Goal: Check status: Verify the current state of an ongoing process or item

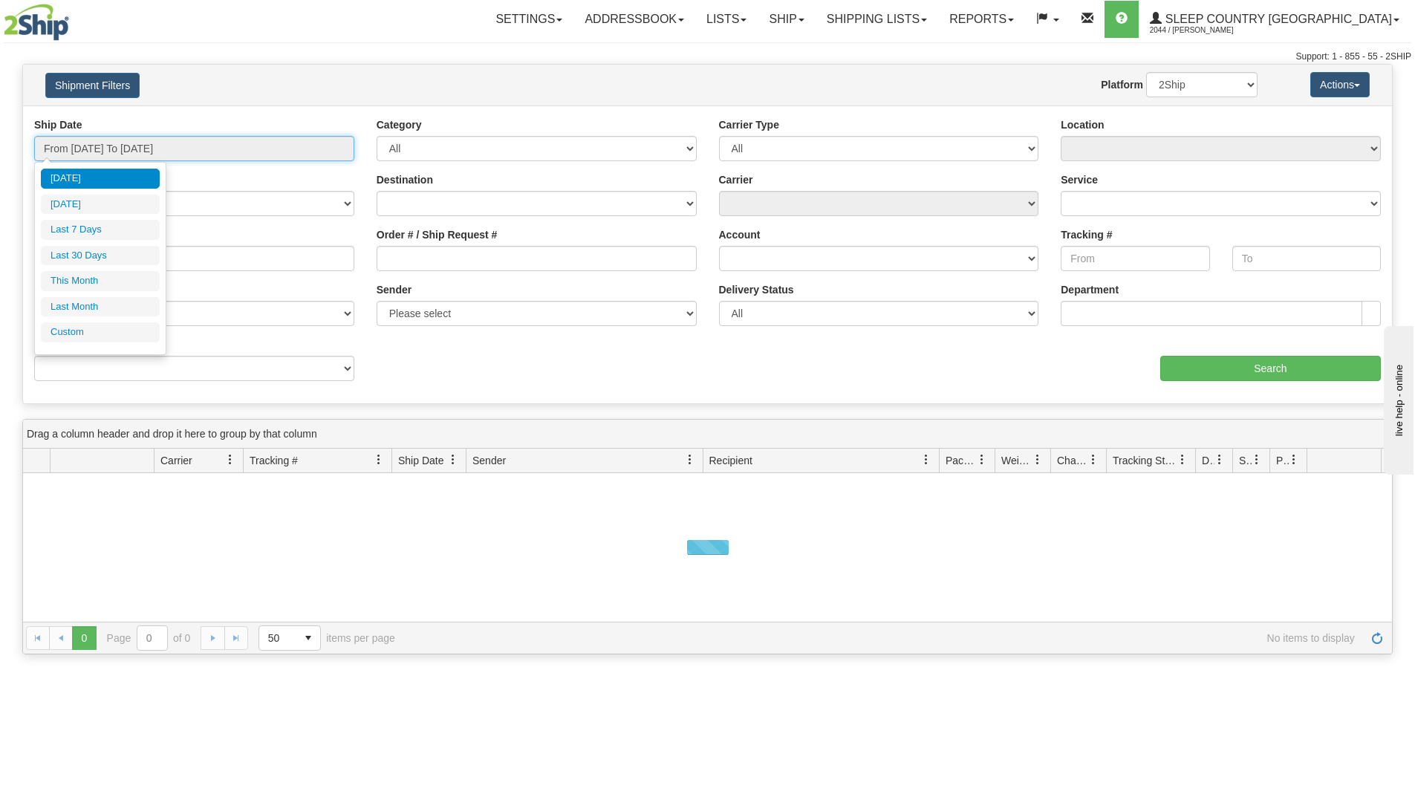
click at [272, 155] on input "From [DATE] To [DATE]" at bounding box center [194, 148] width 320 height 25
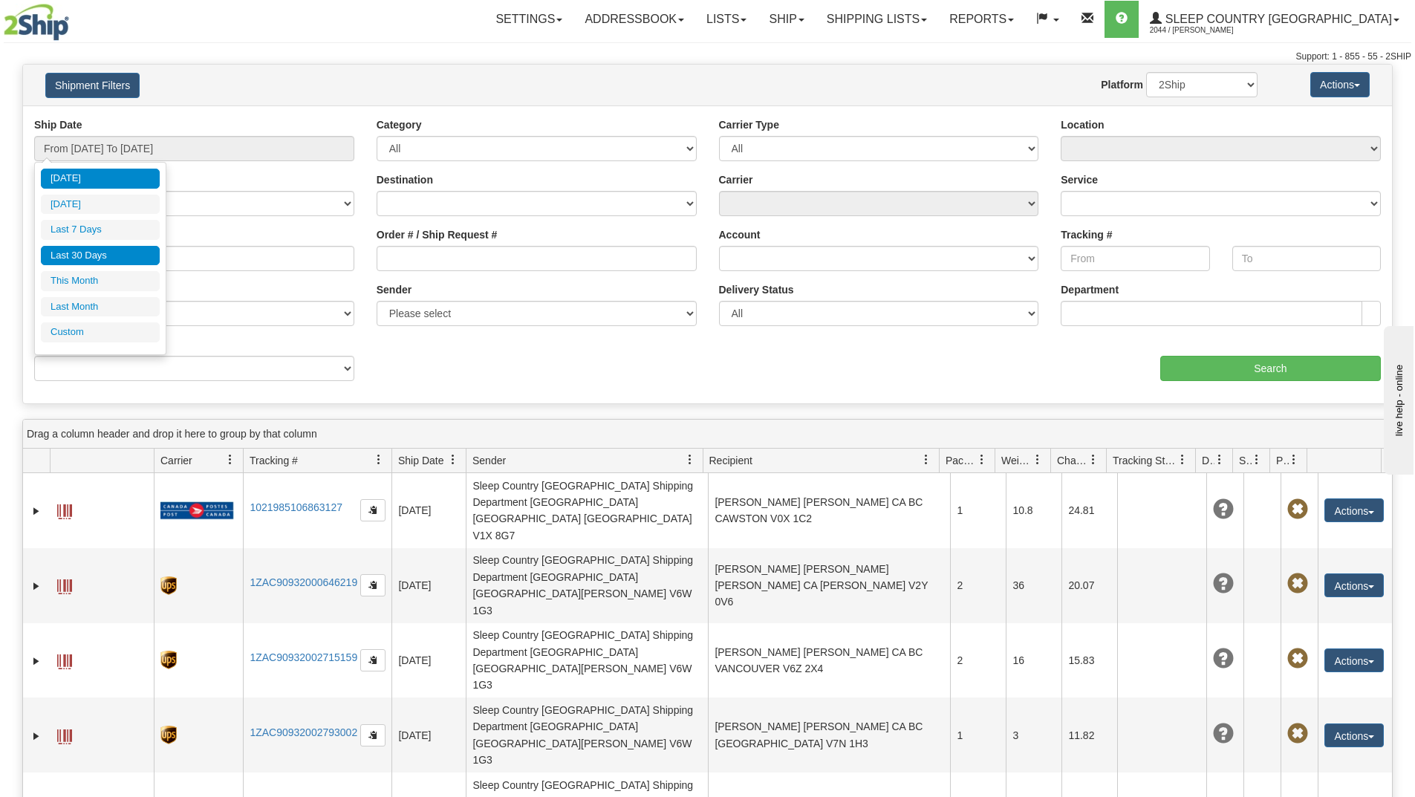
drag, startPoint x: 99, startPoint y: 252, endPoint x: 107, endPoint y: 251, distance: 8.2
click at [99, 252] on li "Last 30 Days" at bounding box center [100, 256] width 119 height 20
type input "From [DATE] To [DATE]"
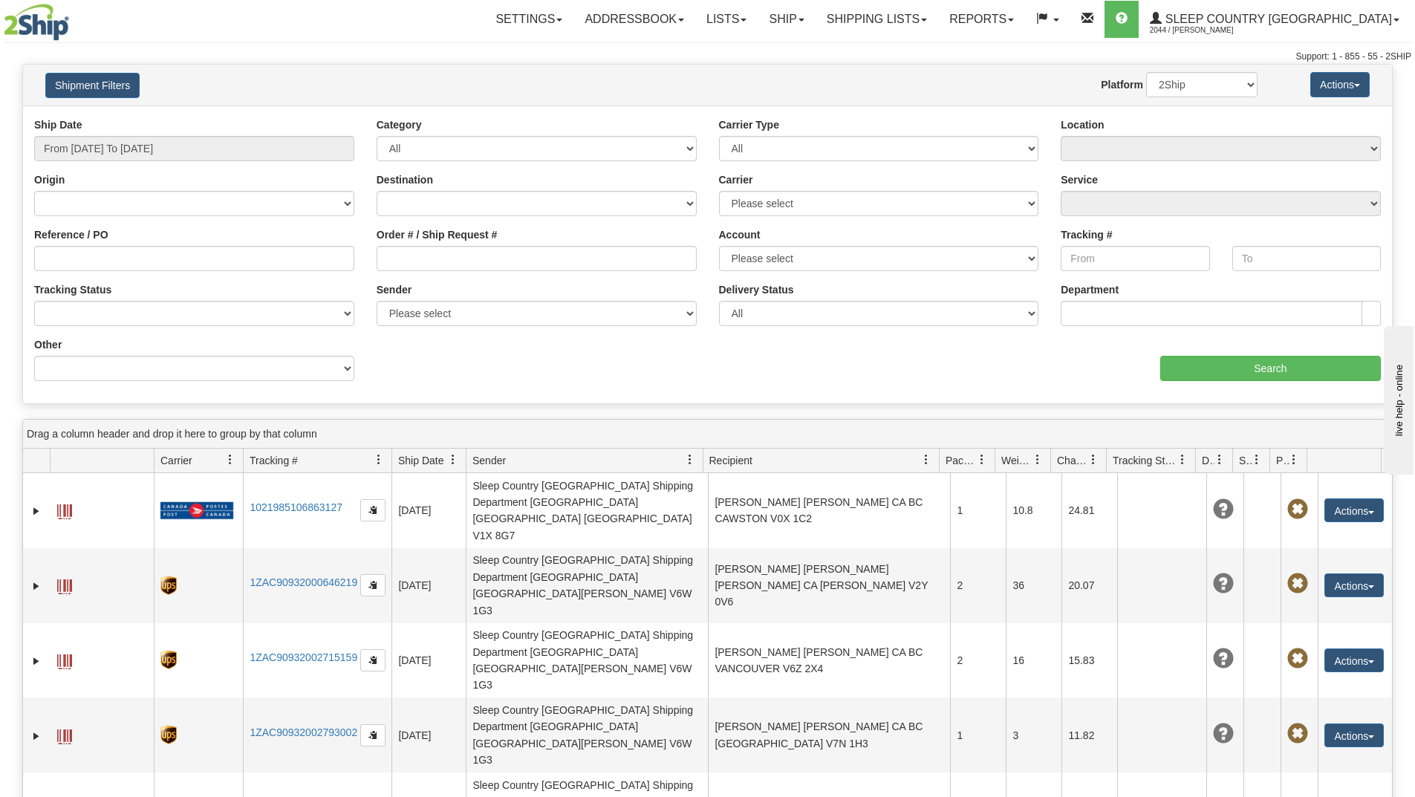
click at [393, 239] on label "Order # / Ship Request #" at bounding box center [437, 234] width 121 height 15
click at [393, 246] on input "Order # / Ship Request #" at bounding box center [537, 258] width 320 height 25
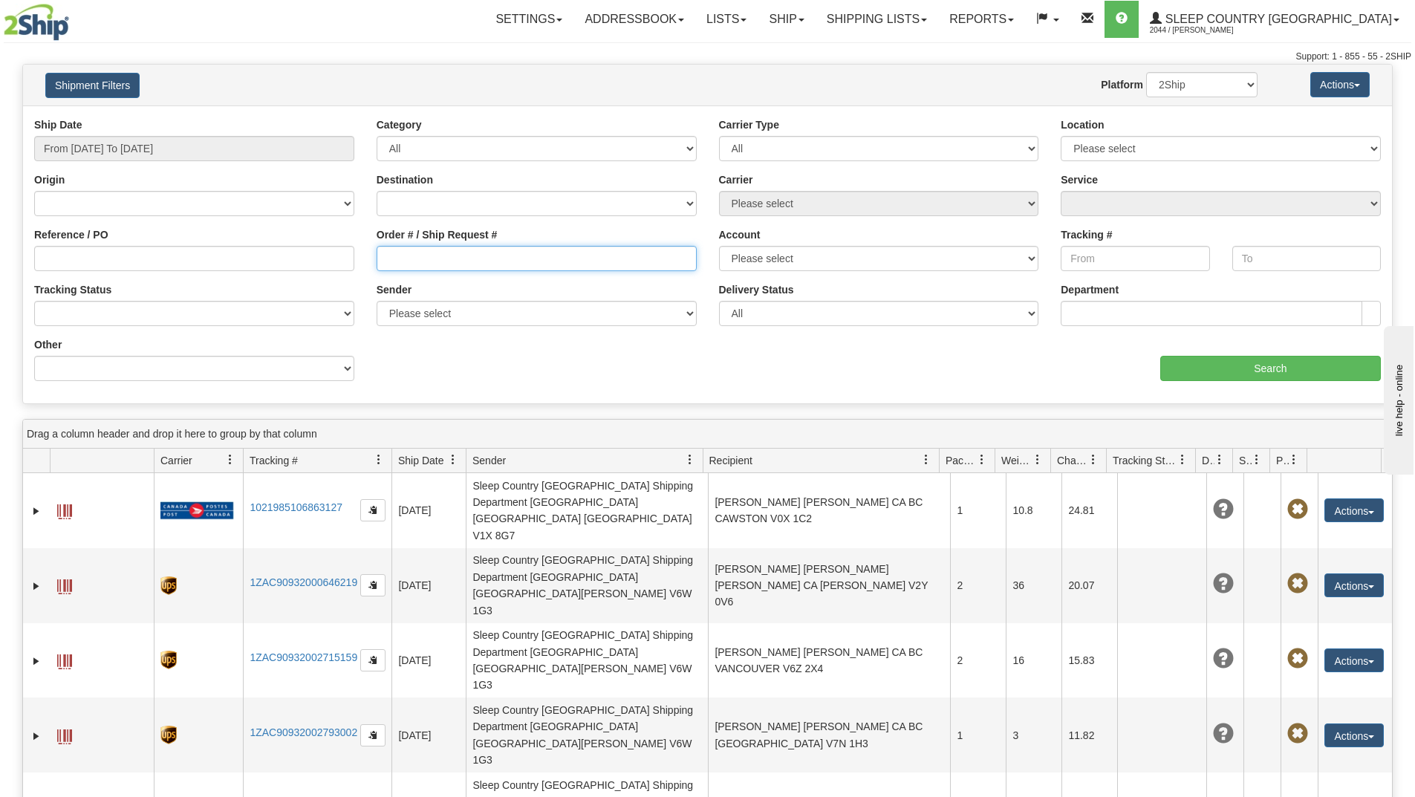
click at [393, 250] on input "Order # / Ship Request #" at bounding box center [537, 258] width 320 height 25
paste input "9007I085367"
type input "9007I085367"
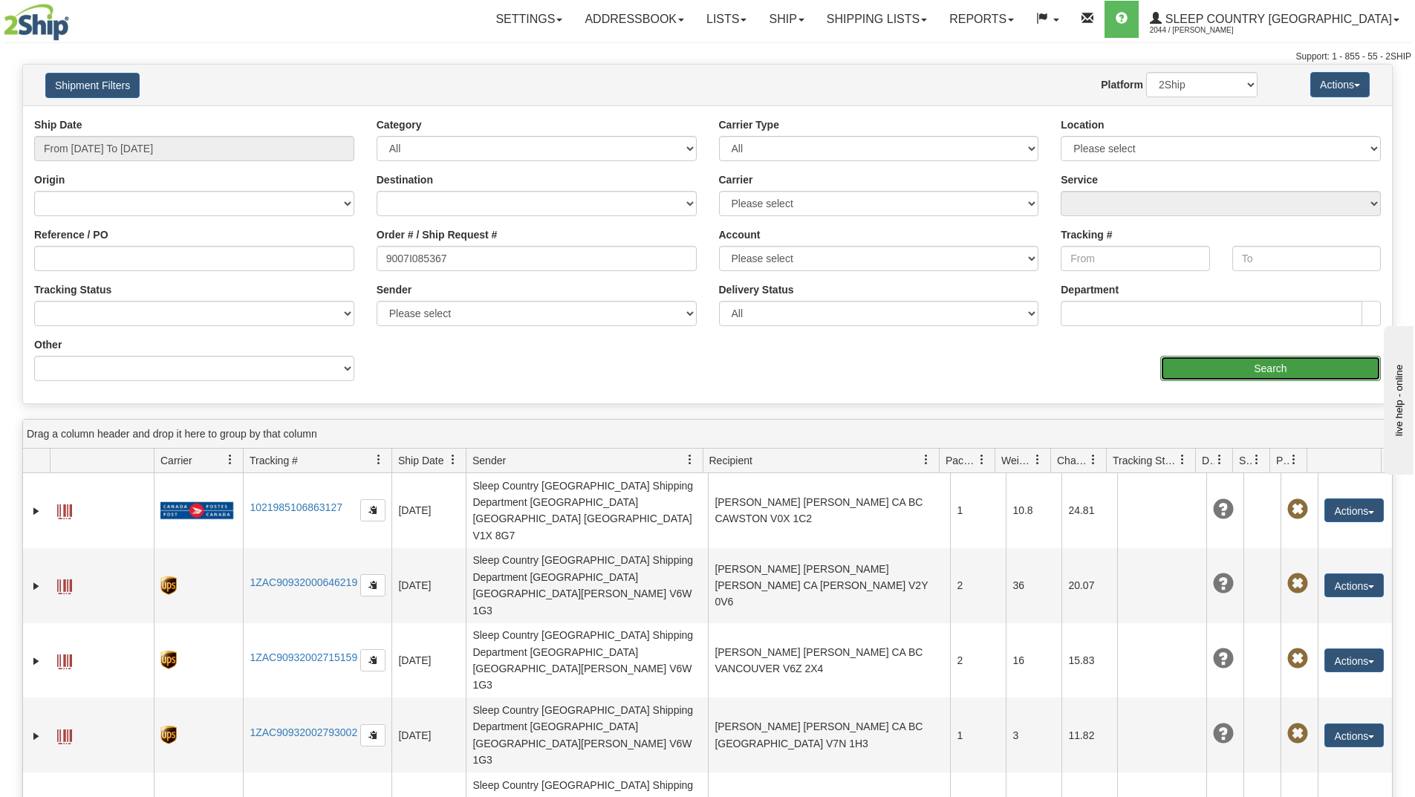
click at [1213, 368] on input "Search" at bounding box center [1270, 368] width 221 height 25
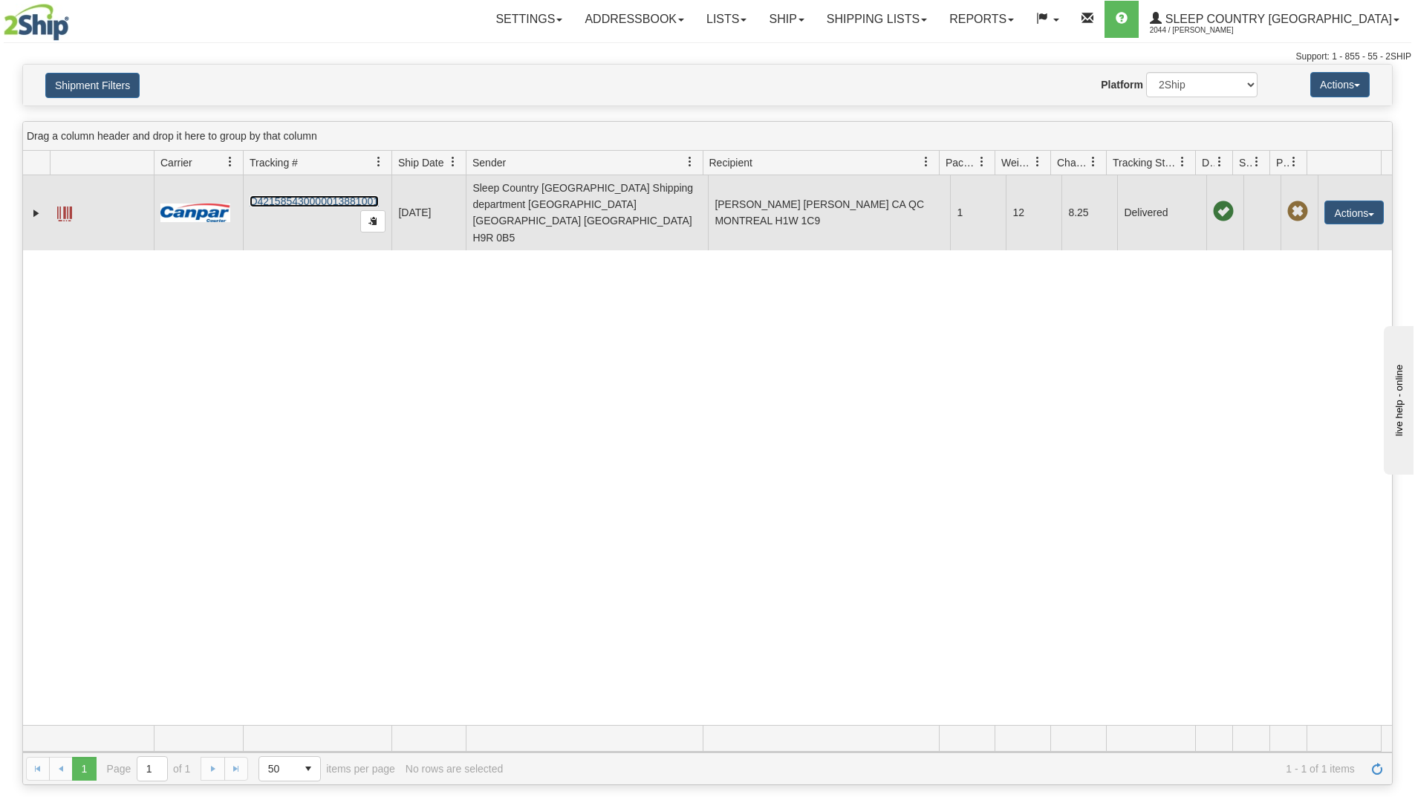
click at [305, 195] on link "D421585430000013881001" at bounding box center [314, 201] width 129 height 12
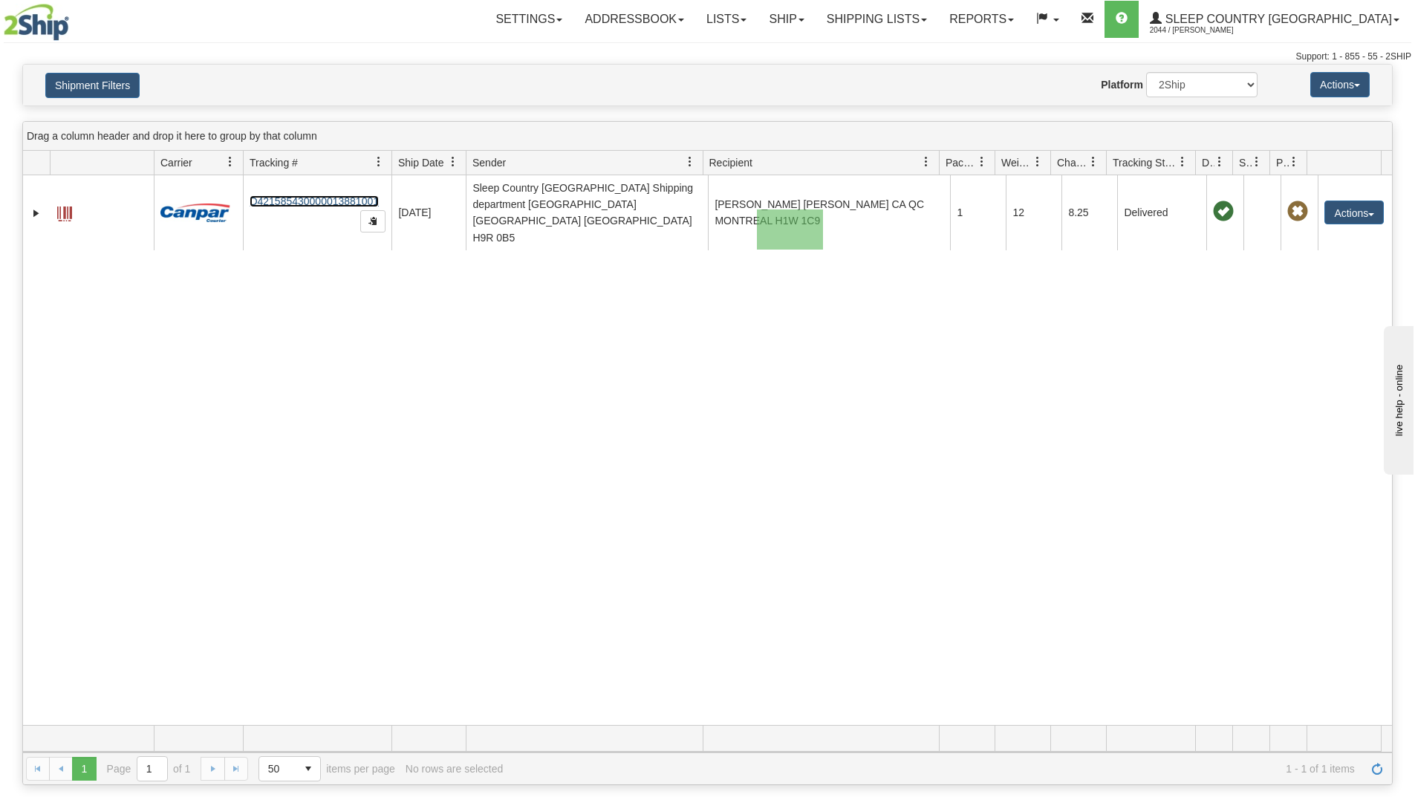
drag, startPoint x: 823, startPoint y: 209, endPoint x: 757, endPoint y: 250, distance: 77.3
click at [757, 250] on div "31608578 2044 D421585430000013881001 [DATE] [DATE] 08:02:12 AM Sleep Country [G…" at bounding box center [707, 450] width 1369 height 550
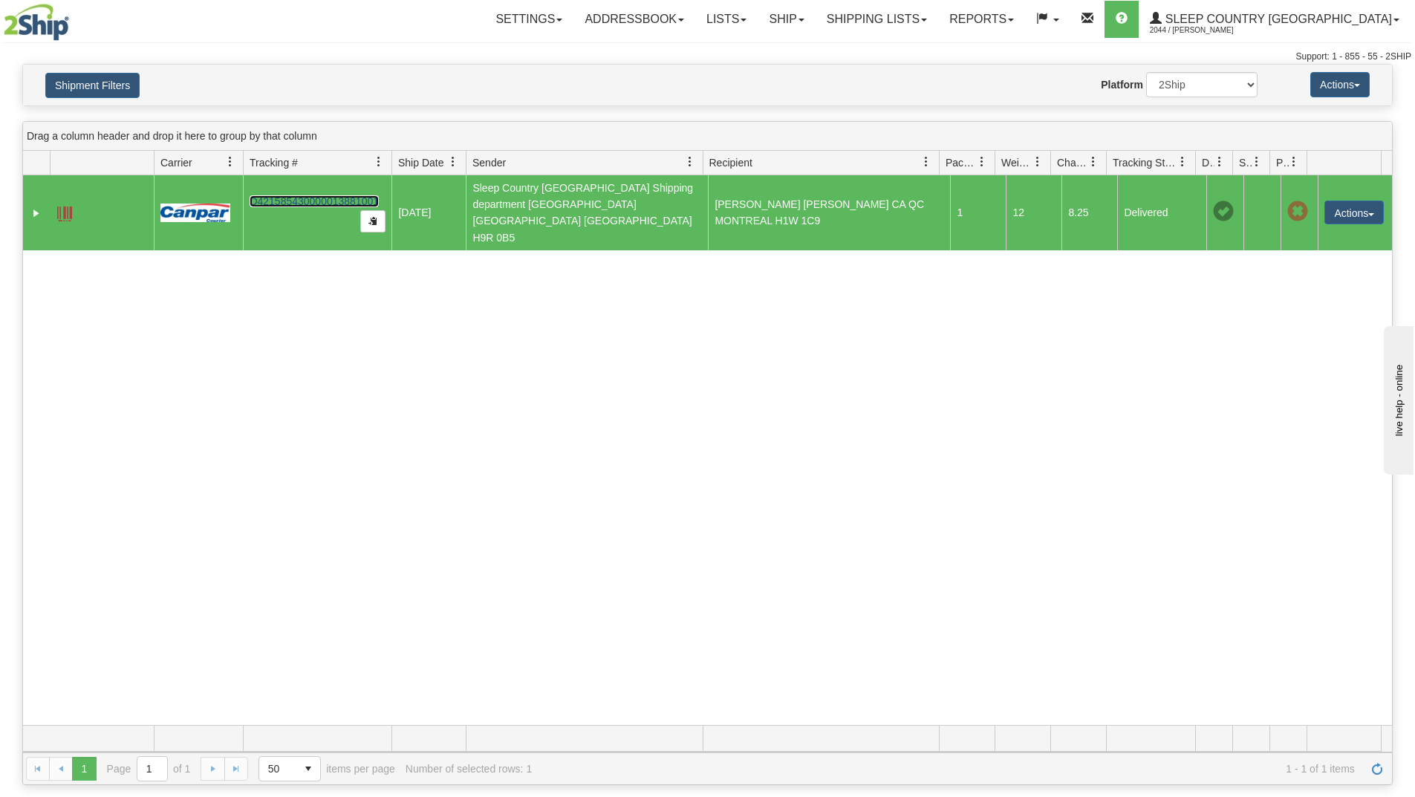
click at [808, 201] on td "[PERSON_NAME] [PERSON_NAME] CA QC MONTREAL H1W 1C9" at bounding box center [829, 212] width 242 height 75
